Goal: Task Accomplishment & Management: Manage account settings

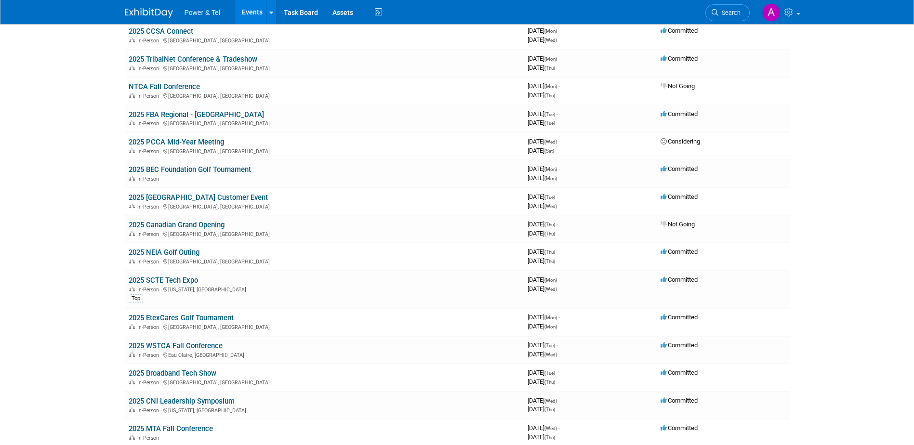
scroll to position [278, 0]
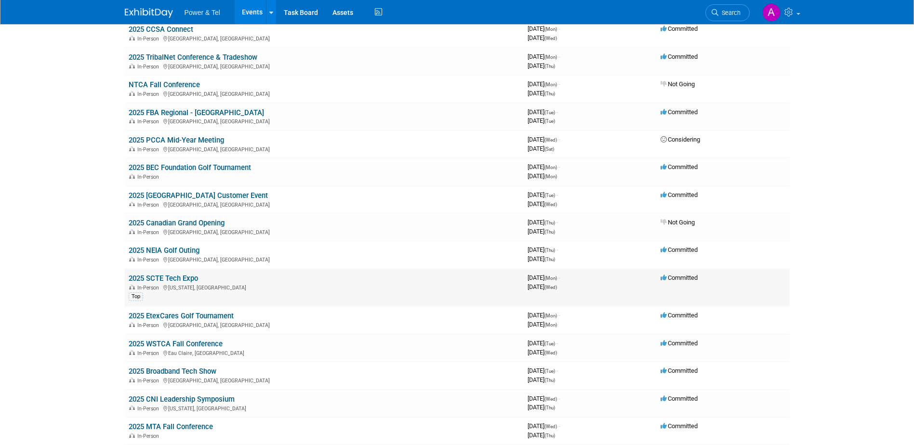
click at [181, 277] on link "2025 SCTE Tech Expo" at bounding box center [163, 278] width 69 height 9
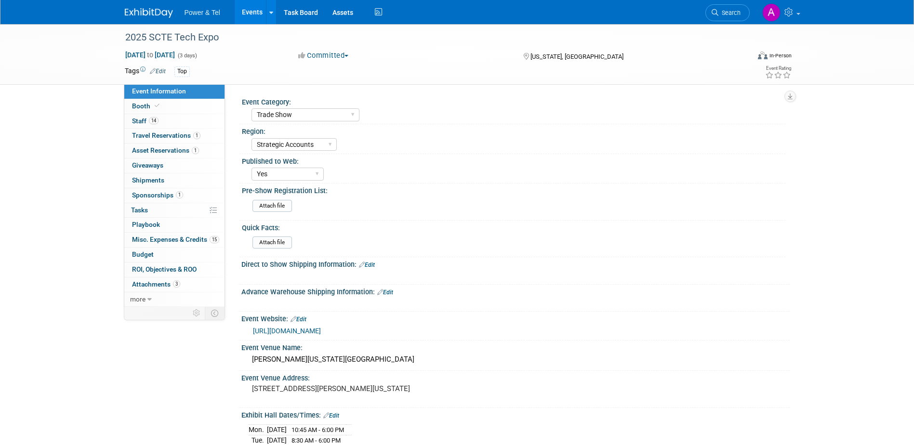
select select "Trade Show"
select select "Strategic Accounts"
select select "Yes"
click at [177, 242] on span "Misc. Expenses & Credits 15" at bounding box center [175, 239] width 87 height 8
